Goal: Information Seeking & Learning: Learn about a topic

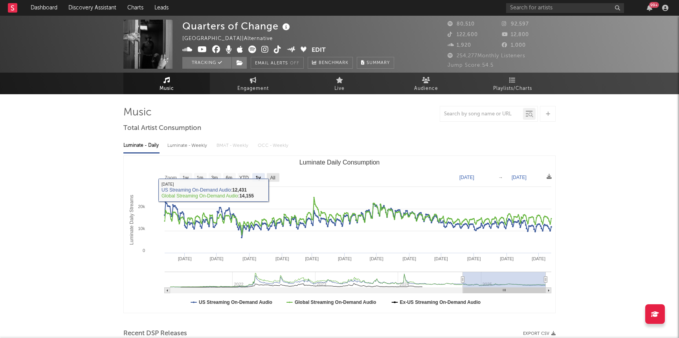
click at [274, 182] on rect "Luminate Daily Consumption" at bounding box center [273, 177] width 13 height 9
select select "All"
type input "2021-03-31"
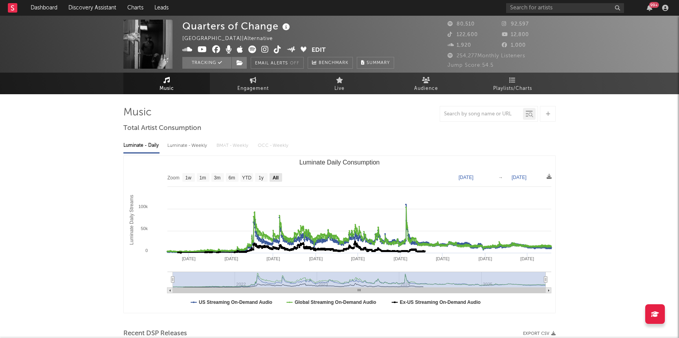
click at [263, 177] on text "1y" at bounding box center [261, 178] width 5 height 6
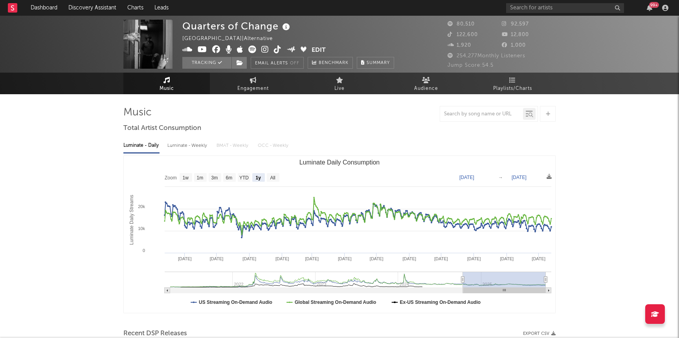
select select "1y"
type input "2024-10-13"
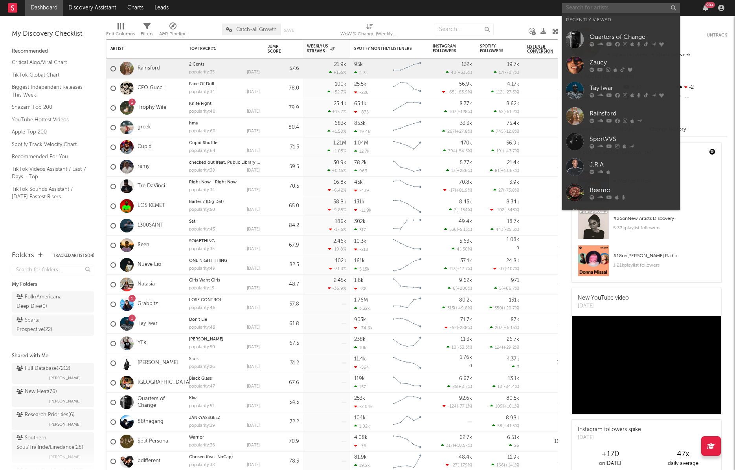
click at [578, 8] on input "text" at bounding box center [621, 8] width 118 height 10
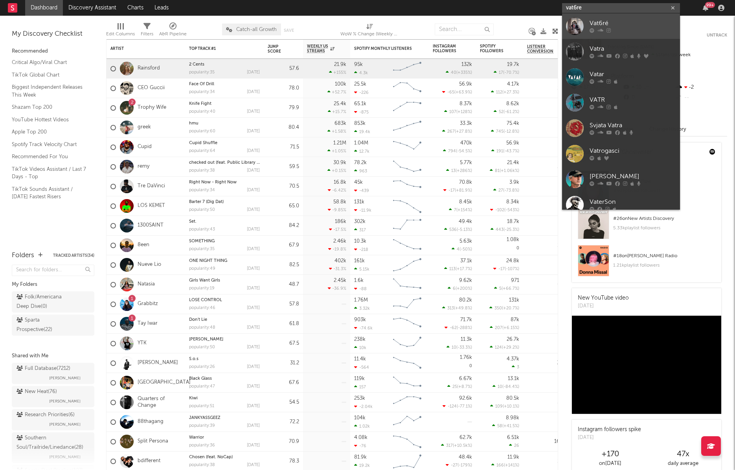
type input "vat6re"
click at [604, 20] on div "Vat6ré" at bounding box center [633, 23] width 86 height 9
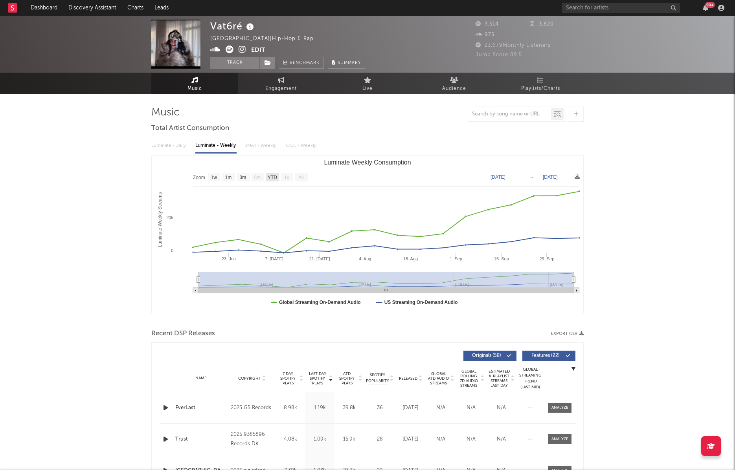
click at [274, 179] on text "YTD" at bounding box center [272, 178] width 9 height 6
select select "YTD"
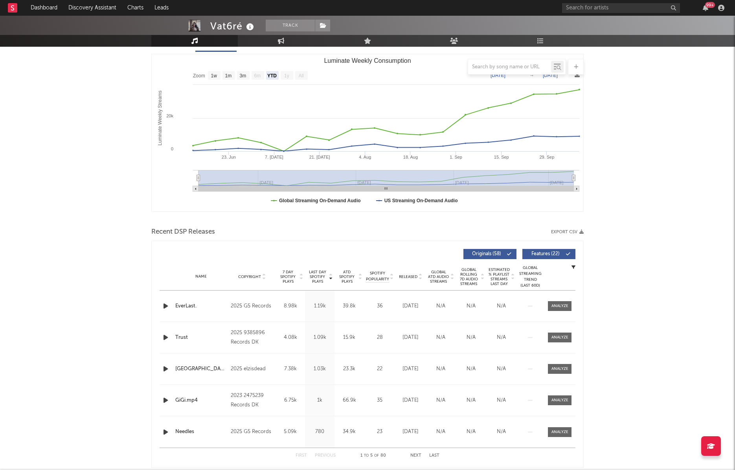
scroll to position [103, 0]
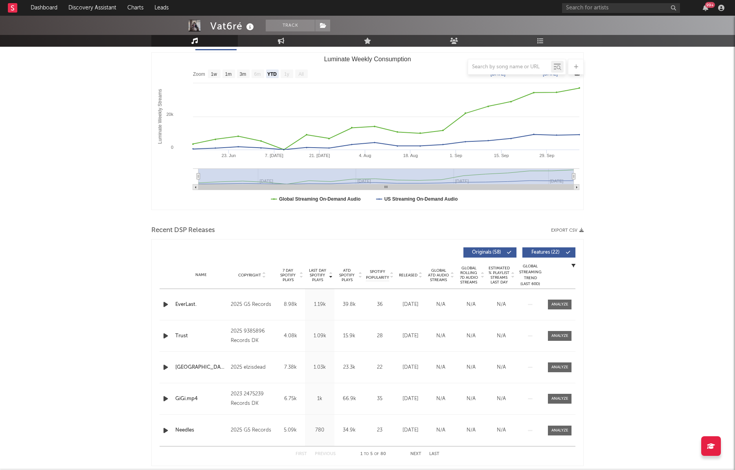
click at [318, 278] on span "Last Day Spotify Plays" at bounding box center [317, 275] width 21 height 14
click at [311, 275] on span "Last Day Spotify Plays" at bounding box center [317, 275] width 21 height 14
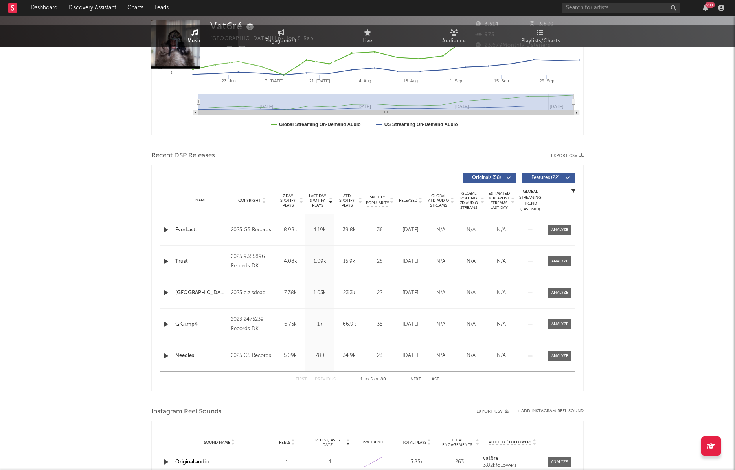
scroll to position [0, 0]
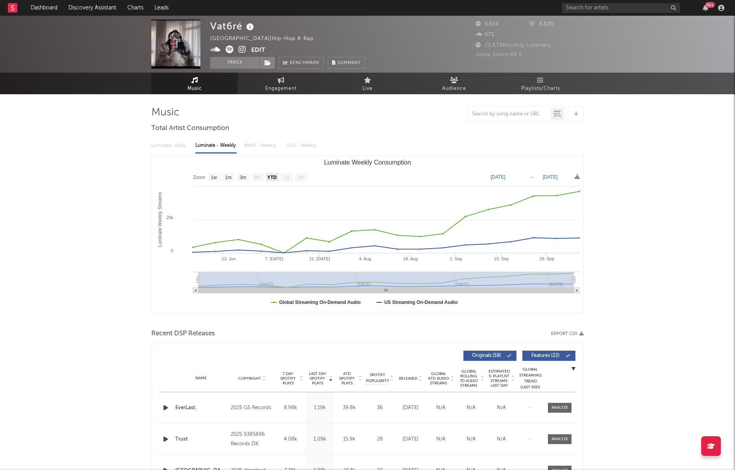
click at [228, 49] on icon at bounding box center [230, 50] width 8 height 8
